Goal: Navigation & Orientation: Find specific page/section

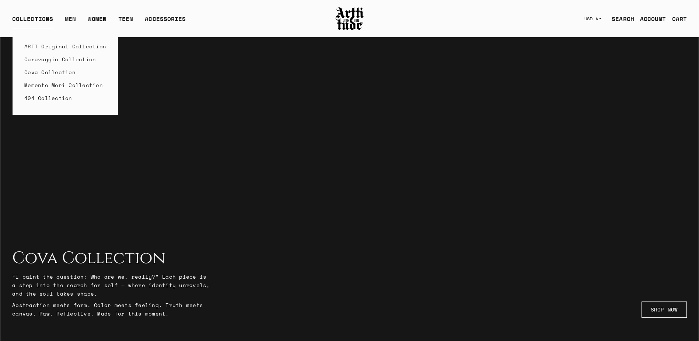
click at [40, 61] on link "Caravaggio Collection" at bounding box center [65, 59] width 82 height 13
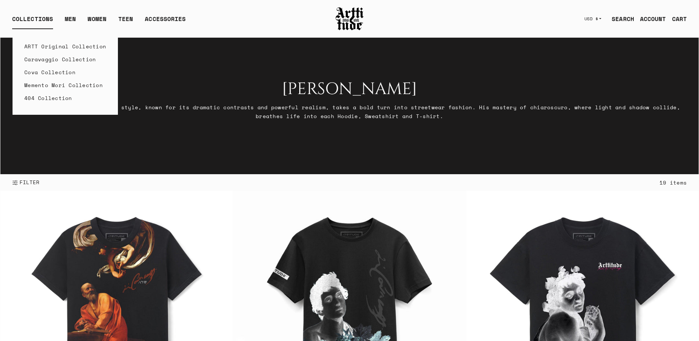
click at [39, 47] on link "ARTT Original Collection" at bounding box center [65, 46] width 82 height 13
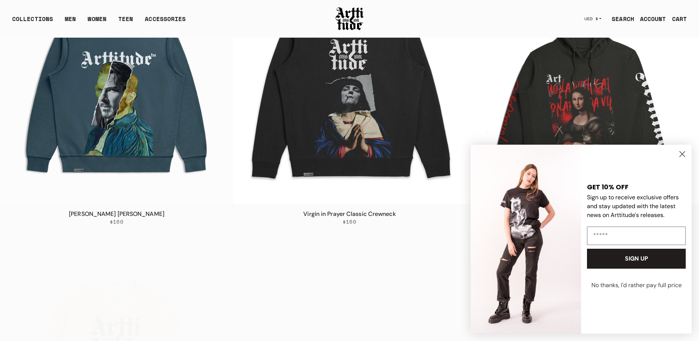
scroll to position [2434, 0]
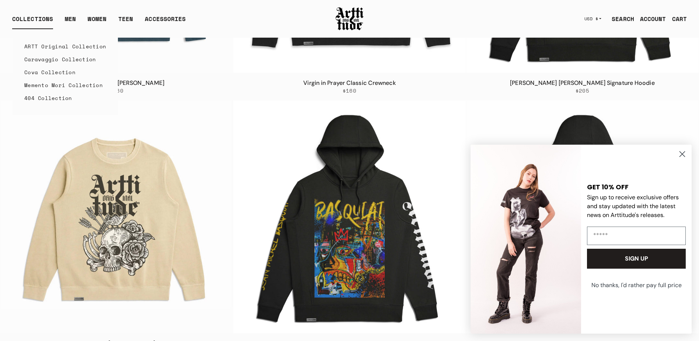
click at [46, 86] on link "Memento Mori Collection" at bounding box center [65, 85] width 82 height 13
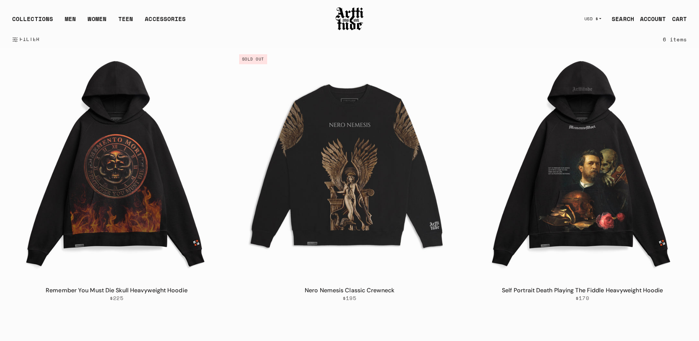
scroll to position [185, 0]
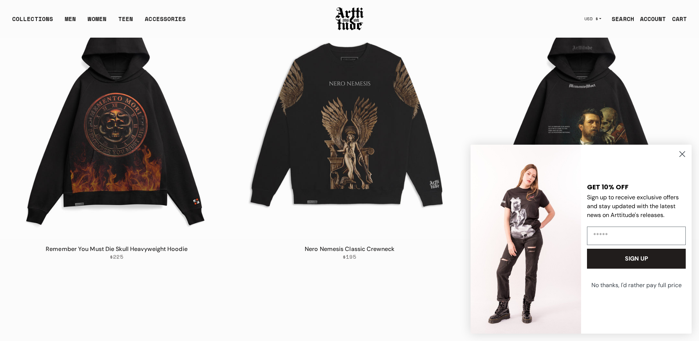
click at [682, 155] on circle "Close dialog" at bounding box center [683, 154] width 12 height 12
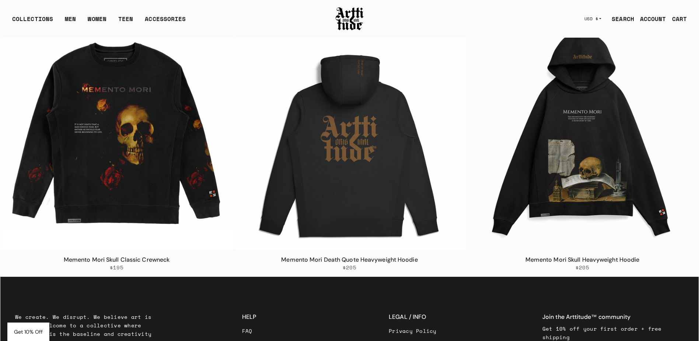
scroll to position [383, 0]
